Goal: Obtain resource: Download file/media

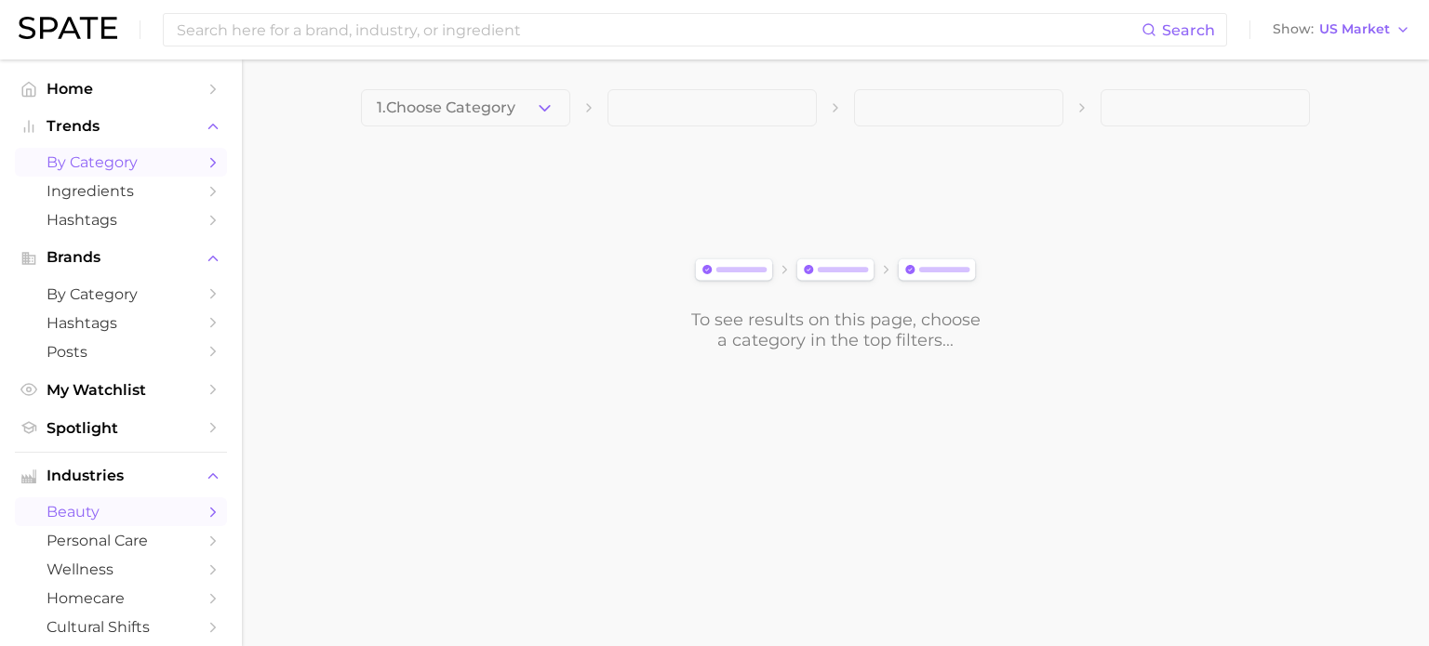
click at [112, 152] on link "by Category" at bounding box center [121, 162] width 212 height 29
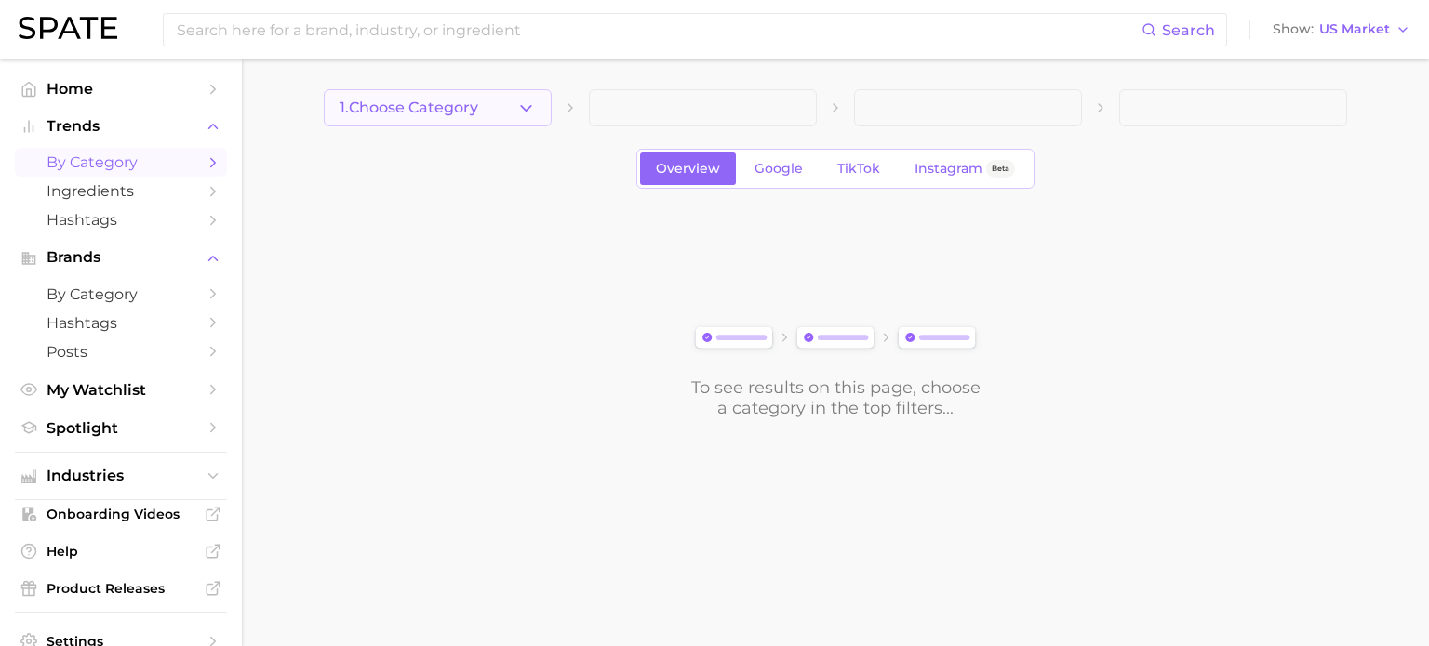
click at [484, 122] on button "1. Choose Category" at bounding box center [438, 107] width 228 height 37
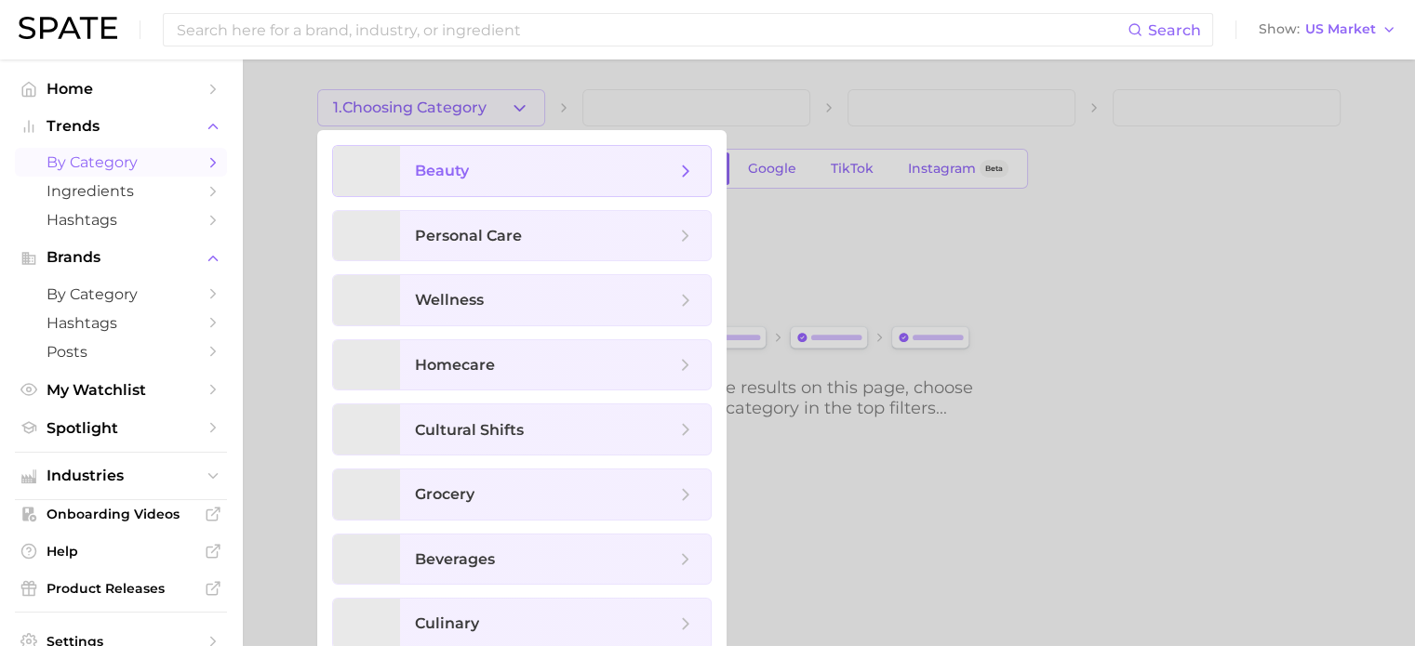
click at [532, 169] on span "beauty" at bounding box center [545, 171] width 260 height 20
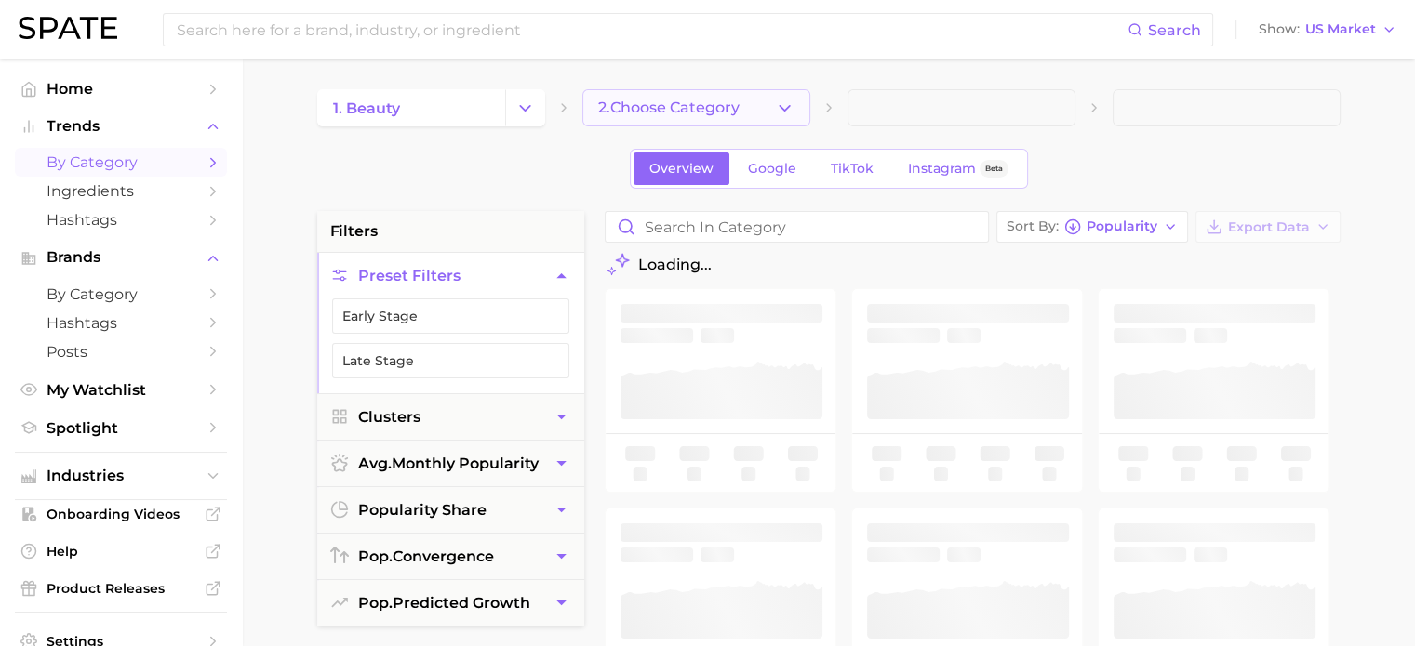
click at [742, 111] on button "2. Choose Category" at bounding box center [696, 107] width 228 height 37
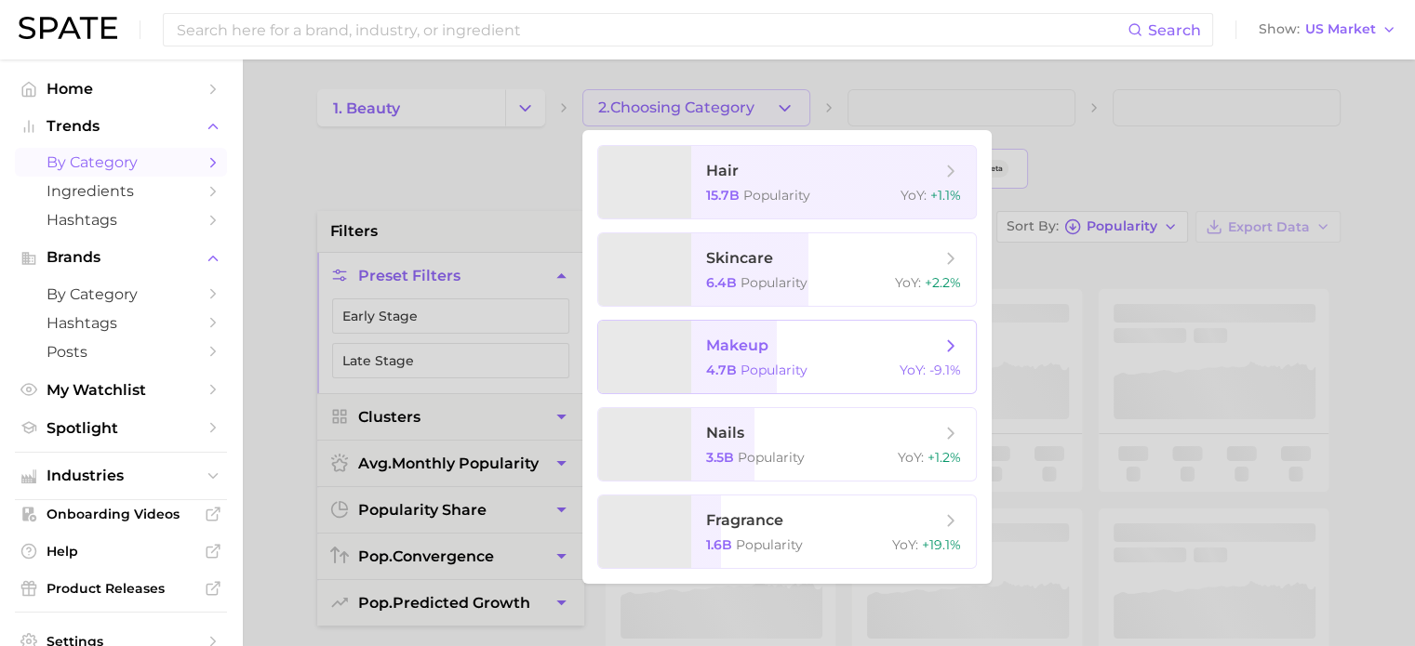
click at [826, 358] on span "makeup 4.7b Popularity YoY : -9.1%" at bounding box center [833, 357] width 285 height 73
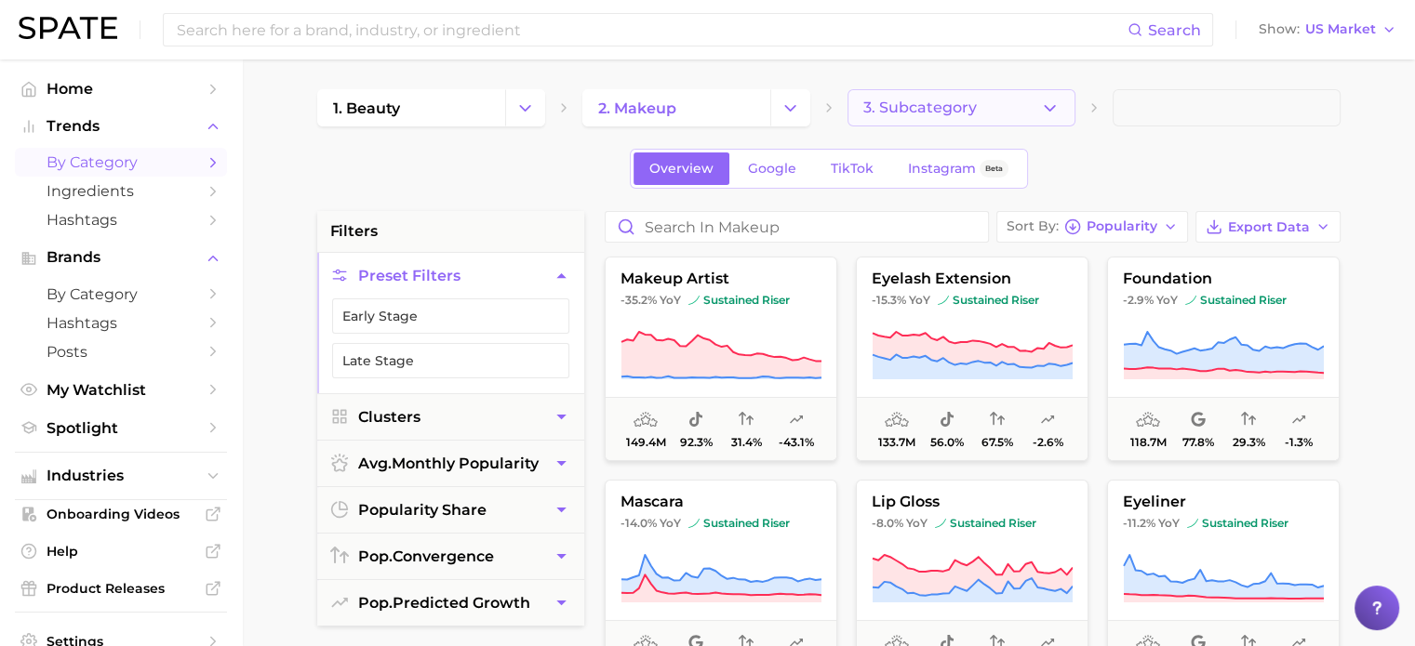
click at [936, 110] on span "3. Subcategory" at bounding box center [919, 108] width 113 height 17
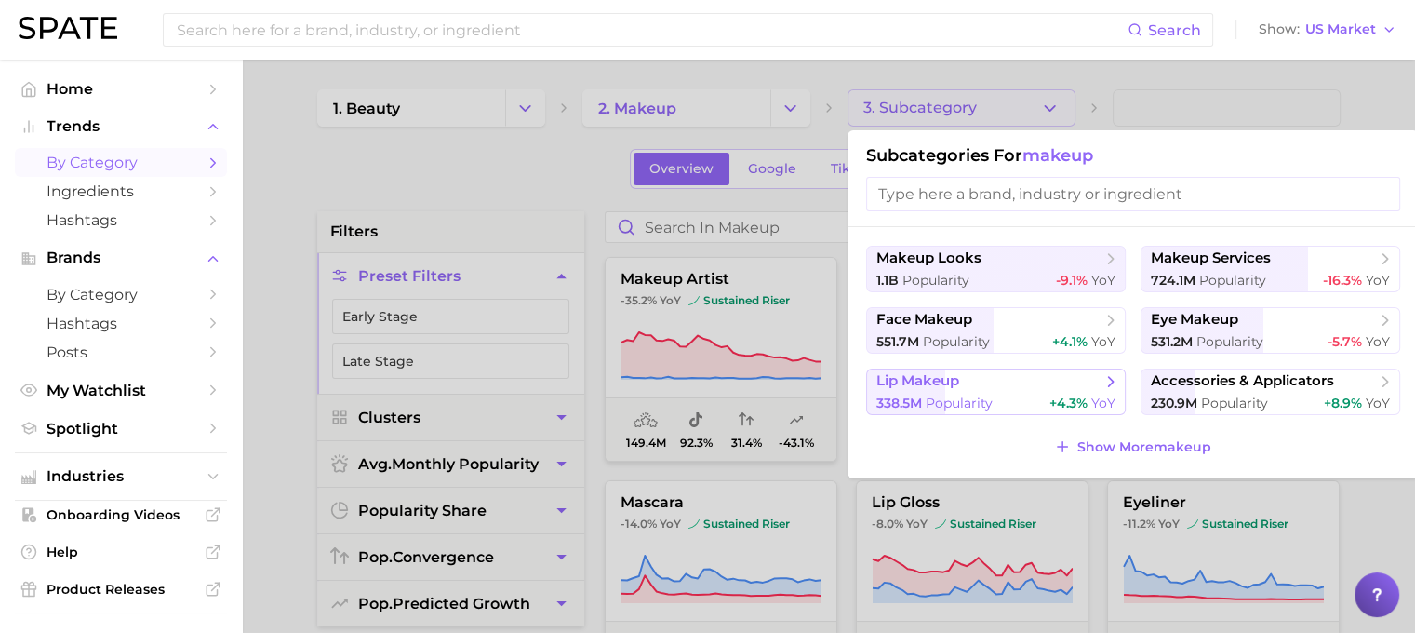
click at [993, 398] on div "338.5m Popularity +4.3% YoY" at bounding box center [995, 403] width 239 height 18
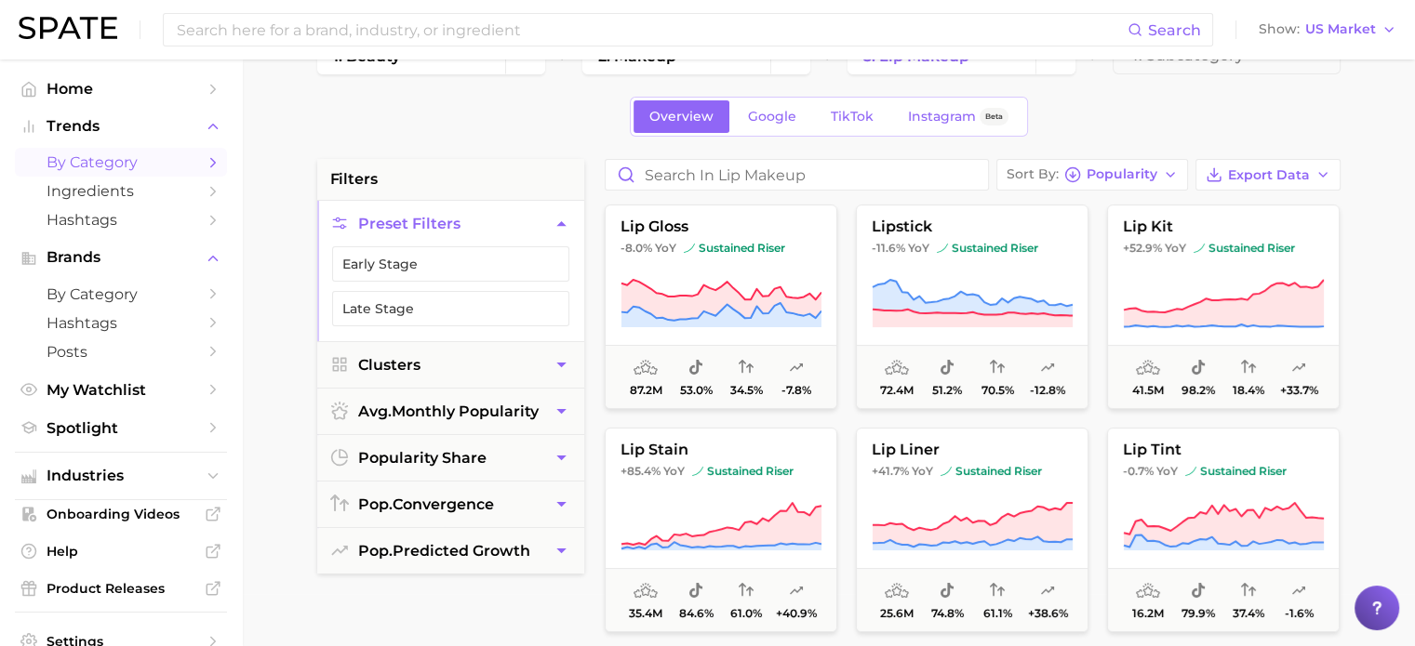
scroll to position [41, 0]
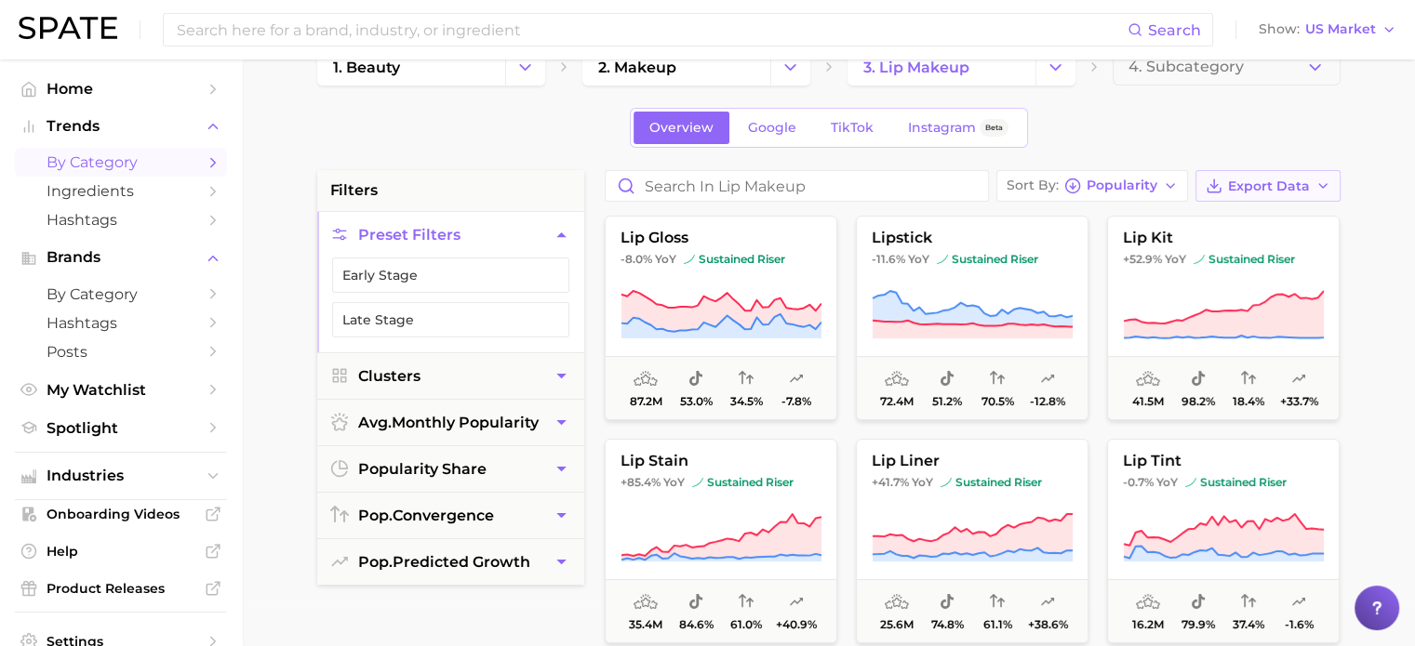
click at [1295, 181] on span "Export Data" at bounding box center [1269, 187] width 82 height 16
click at [1206, 220] on span "Card Data CSV" at bounding box center [1216, 221] width 98 height 16
